Goal: Check status

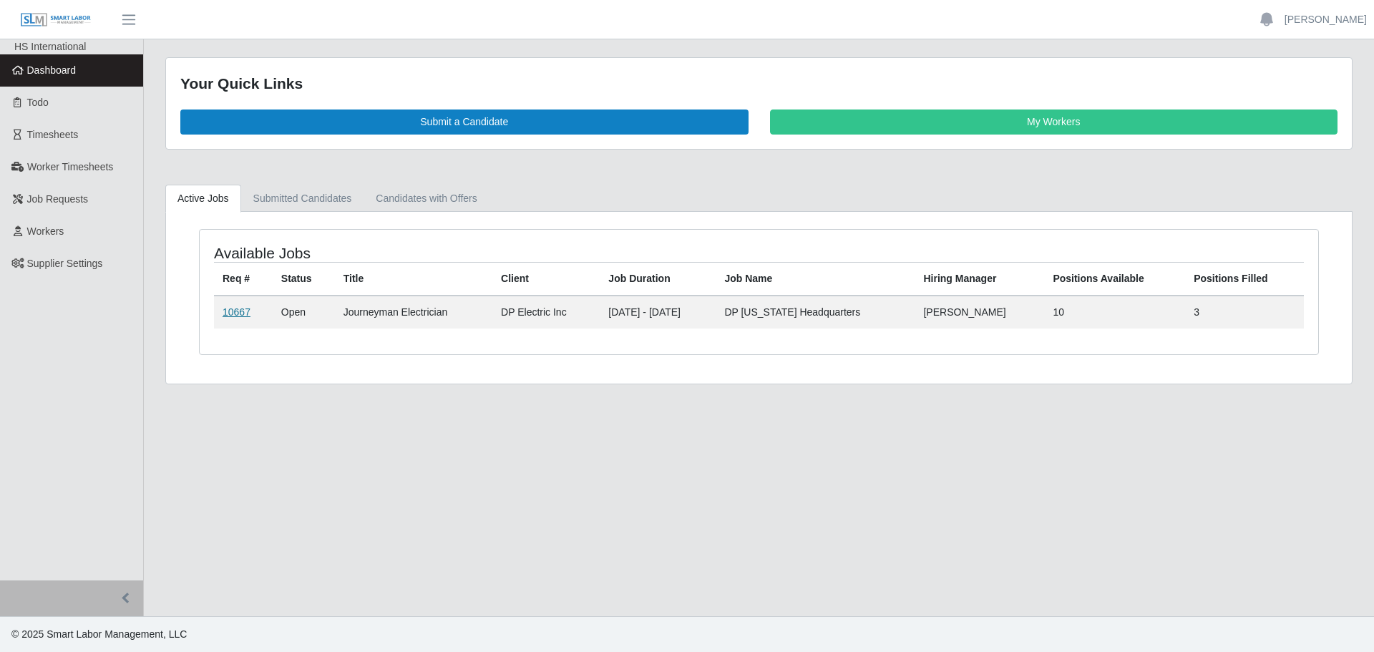
click at [240, 314] on link "10667" at bounding box center [237, 311] width 28 height 11
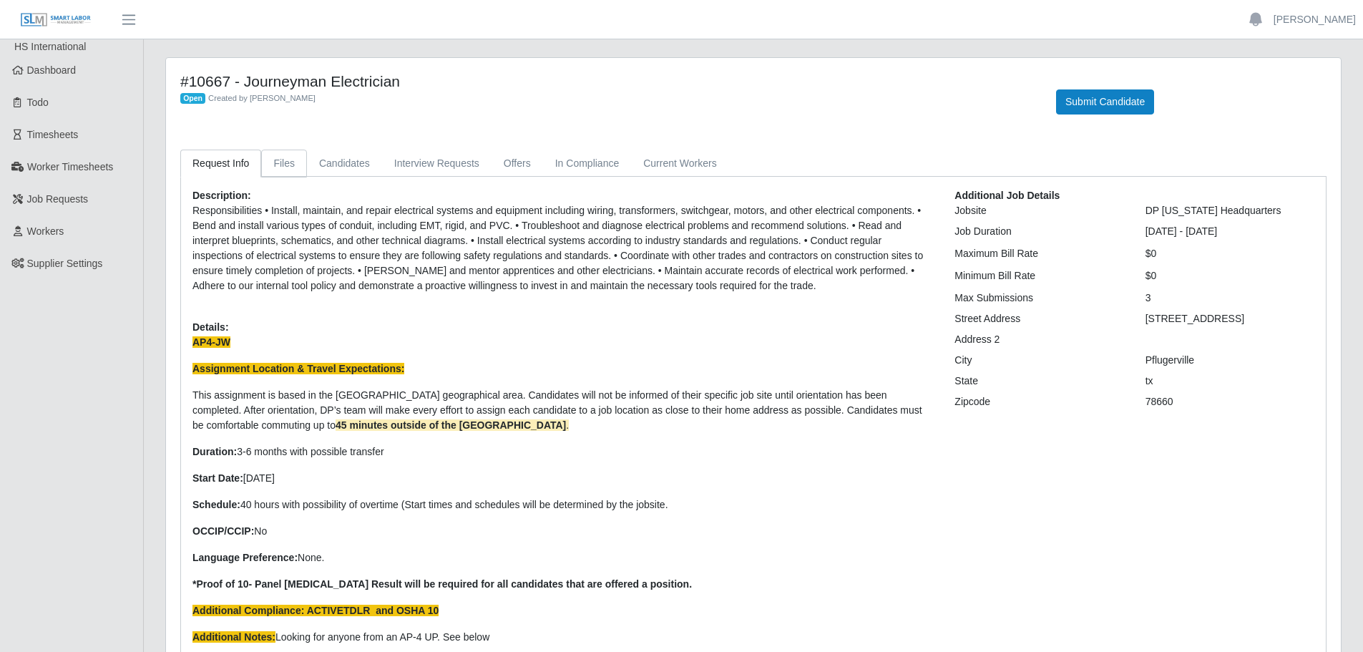
click at [278, 171] on link "Files" at bounding box center [284, 164] width 46 height 28
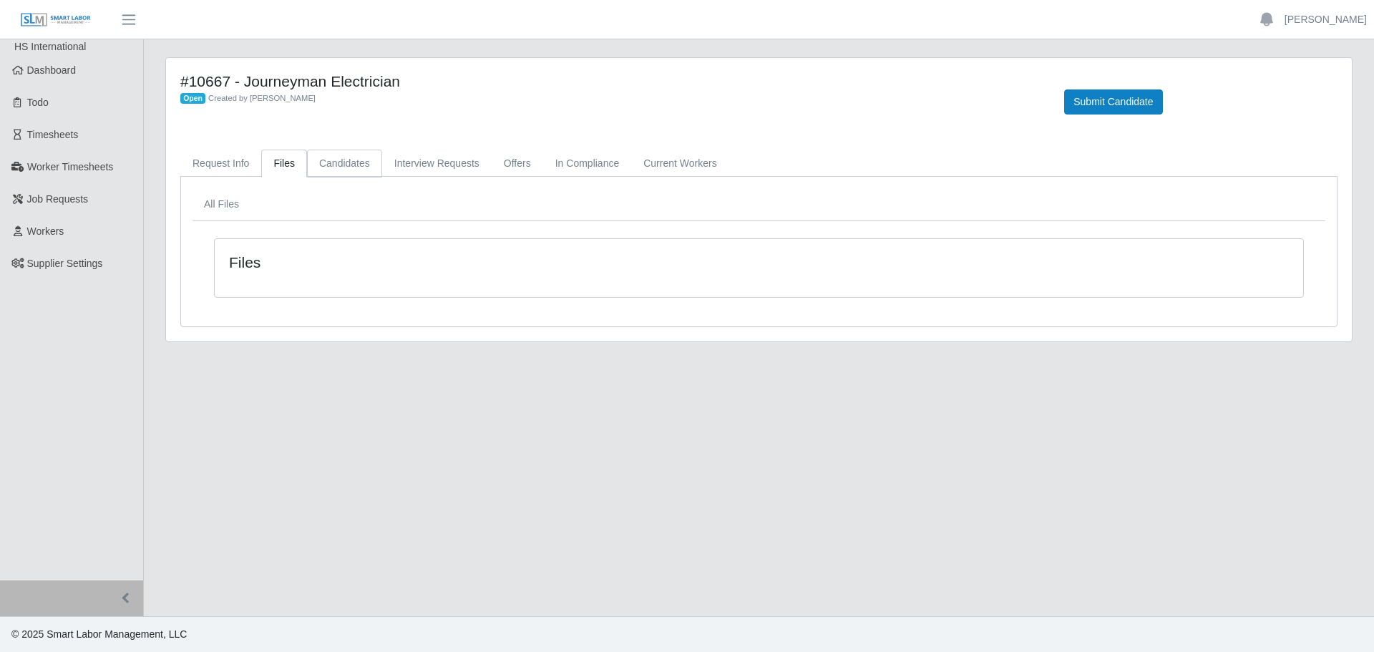
click at [334, 167] on link "Candidates" at bounding box center [344, 164] width 75 height 28
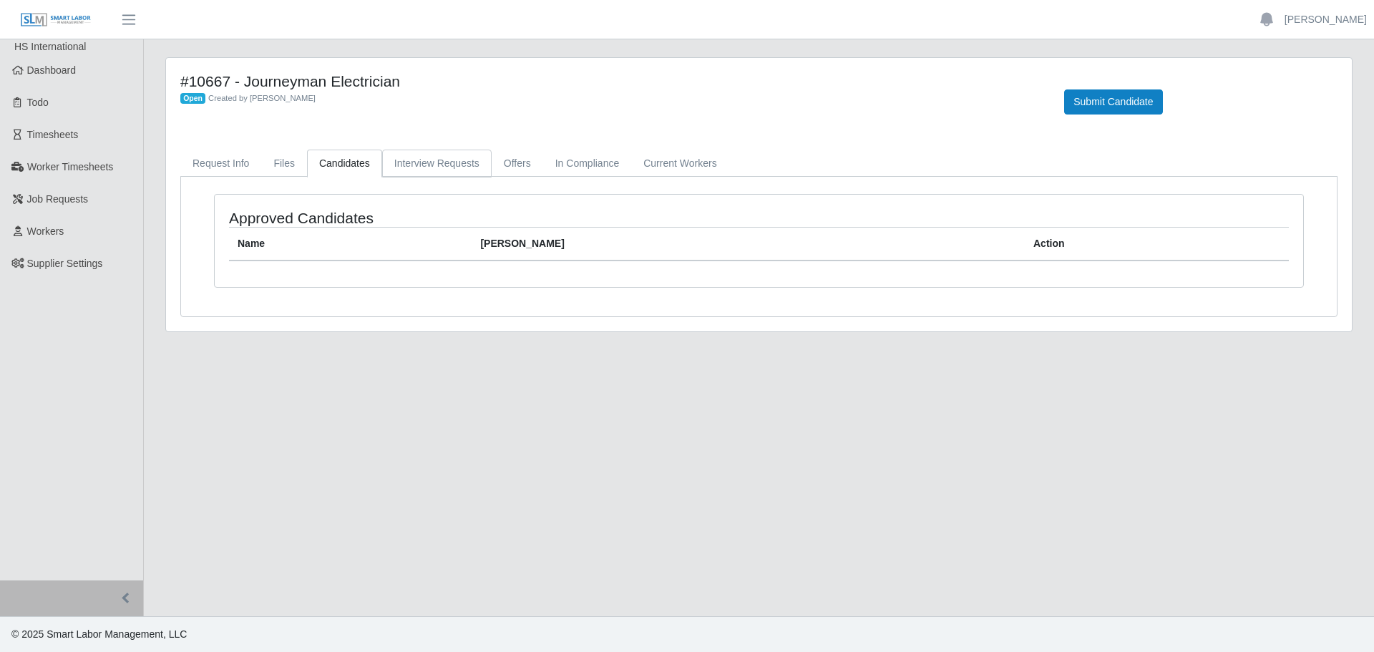
click at [397, 162] on link "Interview Requests" at bounding box center [436, 164] width 109 height 28
click at [527, 161] on link "Offers" at bounding box center [518, 164] width 52 height 28
click at [613, 162] on link "In Compliance" at bounding box center [587, 164] width 89 height 28
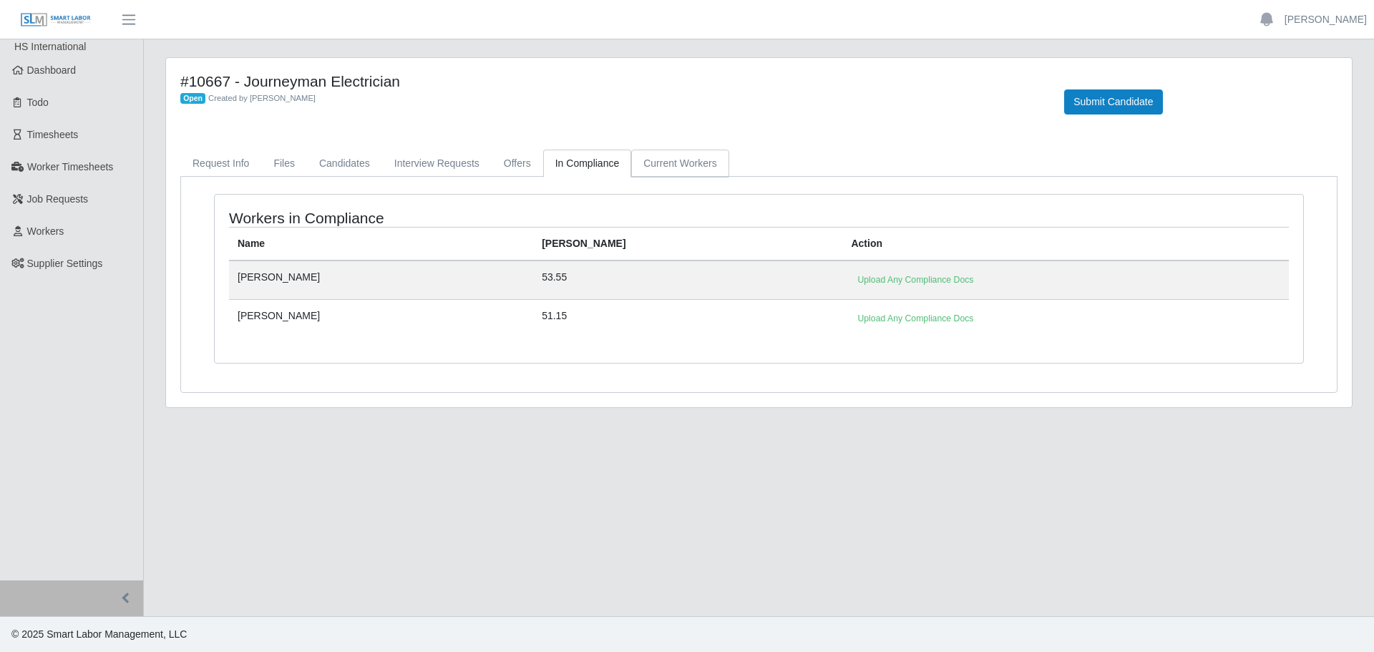
click at [671, 166] on link "Current Workers" at bounding box center [679, 164] width 97 height 28
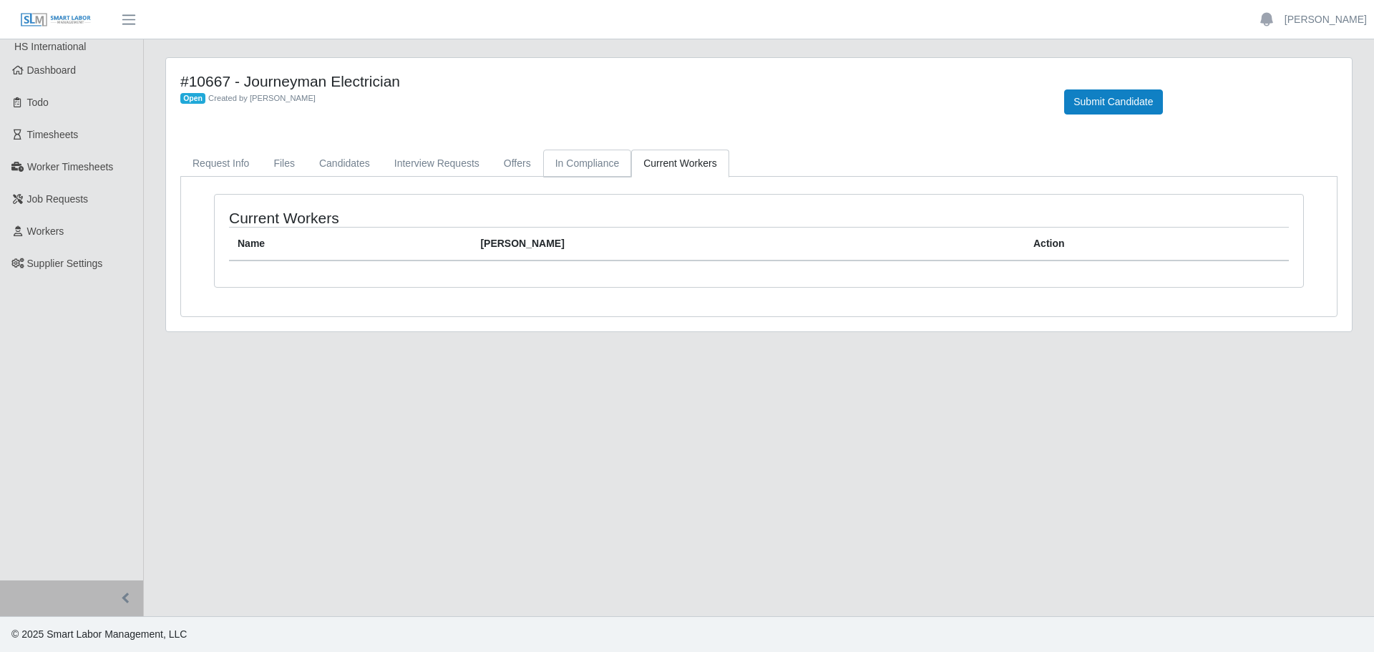
click at [585, 168] on link "In Compliance" at bounding box center [587, 164] width 89 height 28
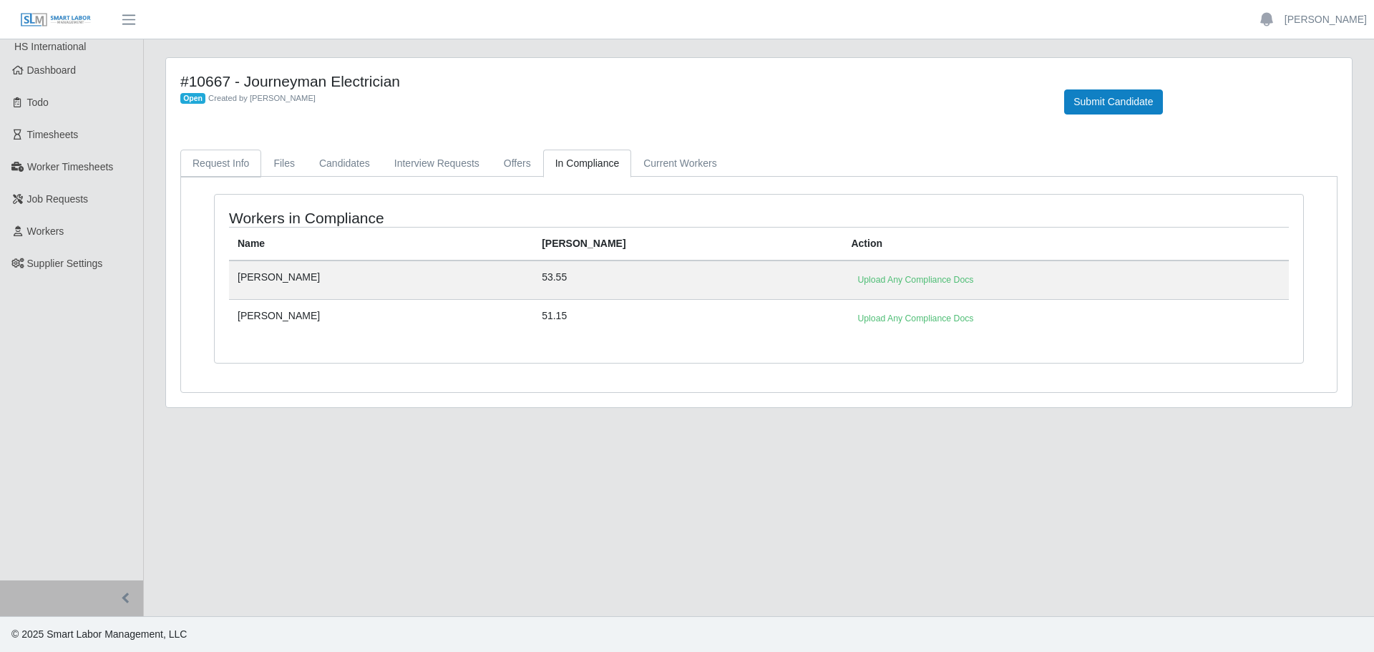
click at [192, 163] on link "Request Info" at bounding box center [220, 164] width 81 height 28
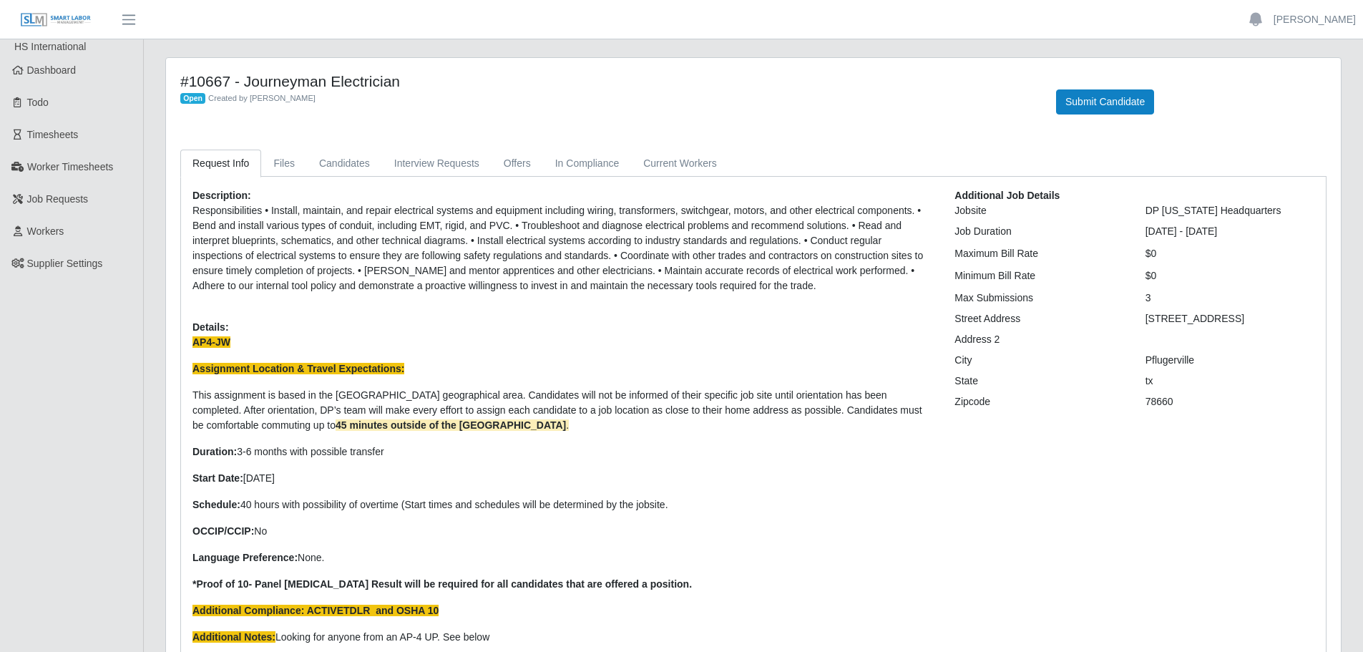
click at [394, 552] on p "Language Preference: None." at bounding box center [562, 557] width 741 height 15
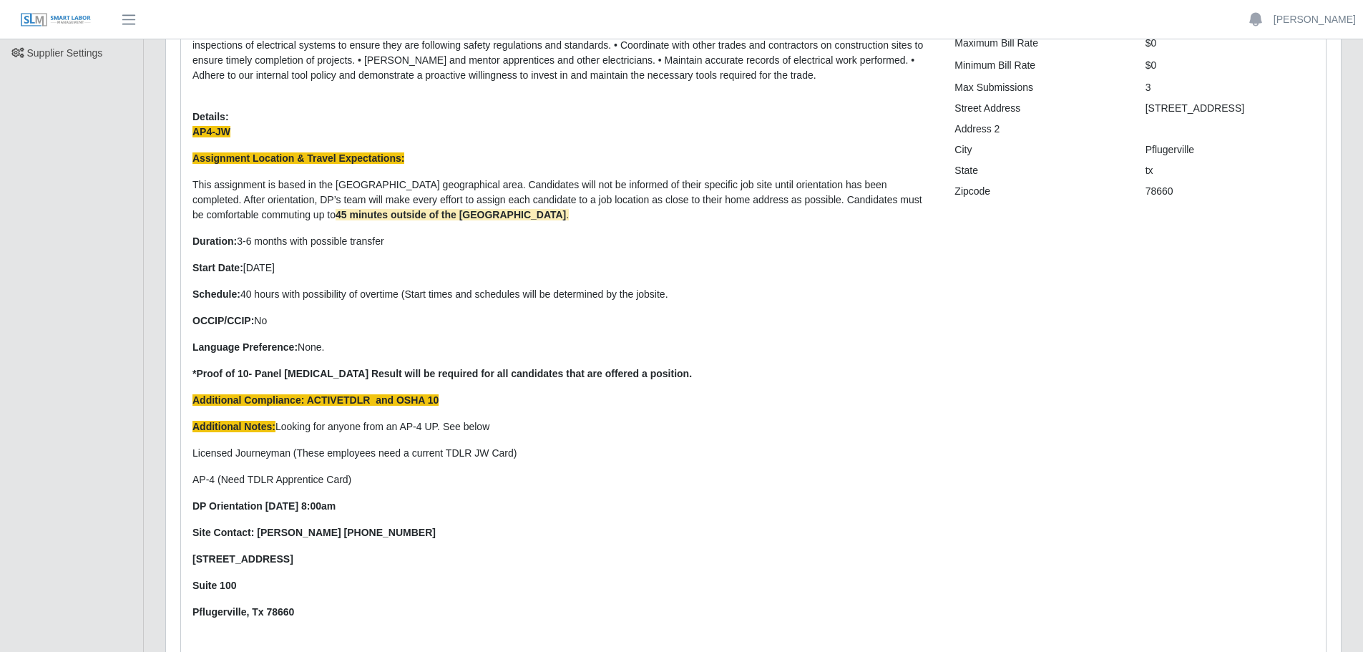
scroll to position [286, 0]
